Goal: Task Accomplishment & Management: Complete application form

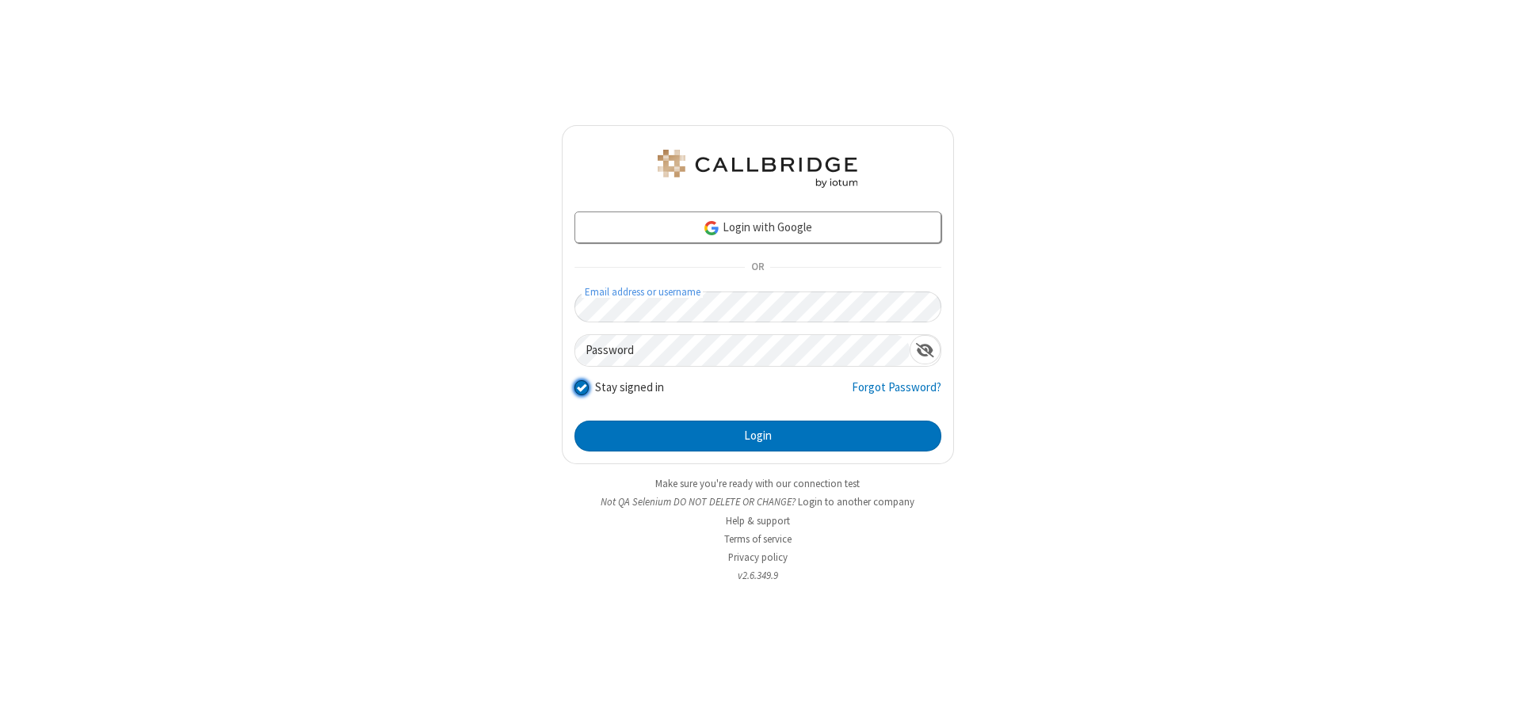
click at [581, 388] on input "Stay signed in" at bounding box center [582, 388] width 15 height 17
click at [758, 436] on button "Login" at bounding box center [758, 437] width 367 height 32
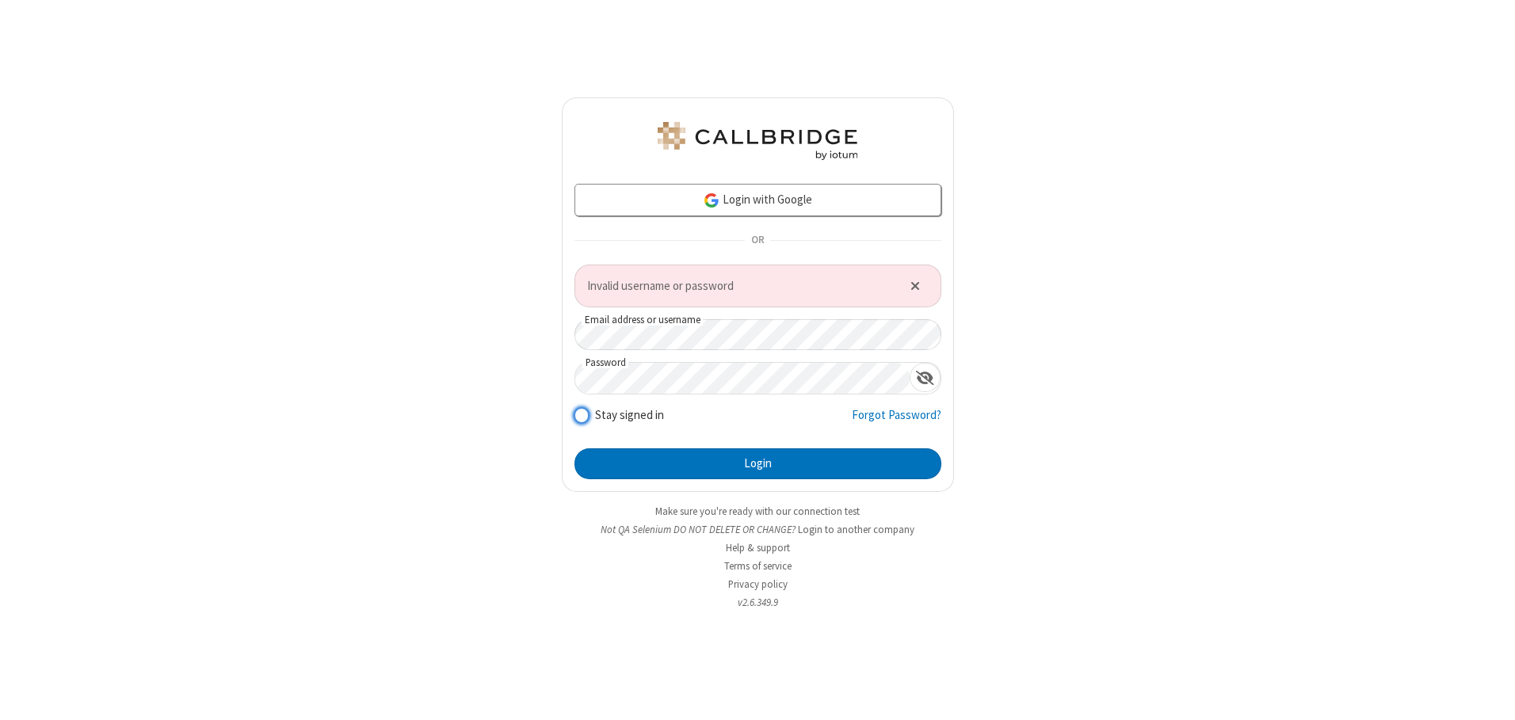
click at [581, 415] on input "Stay signed in" at bounding box center [582, 415] width 15 height 17
checkbox input "true"
